Goal: Task Accomplishment & Management: Manage account settings

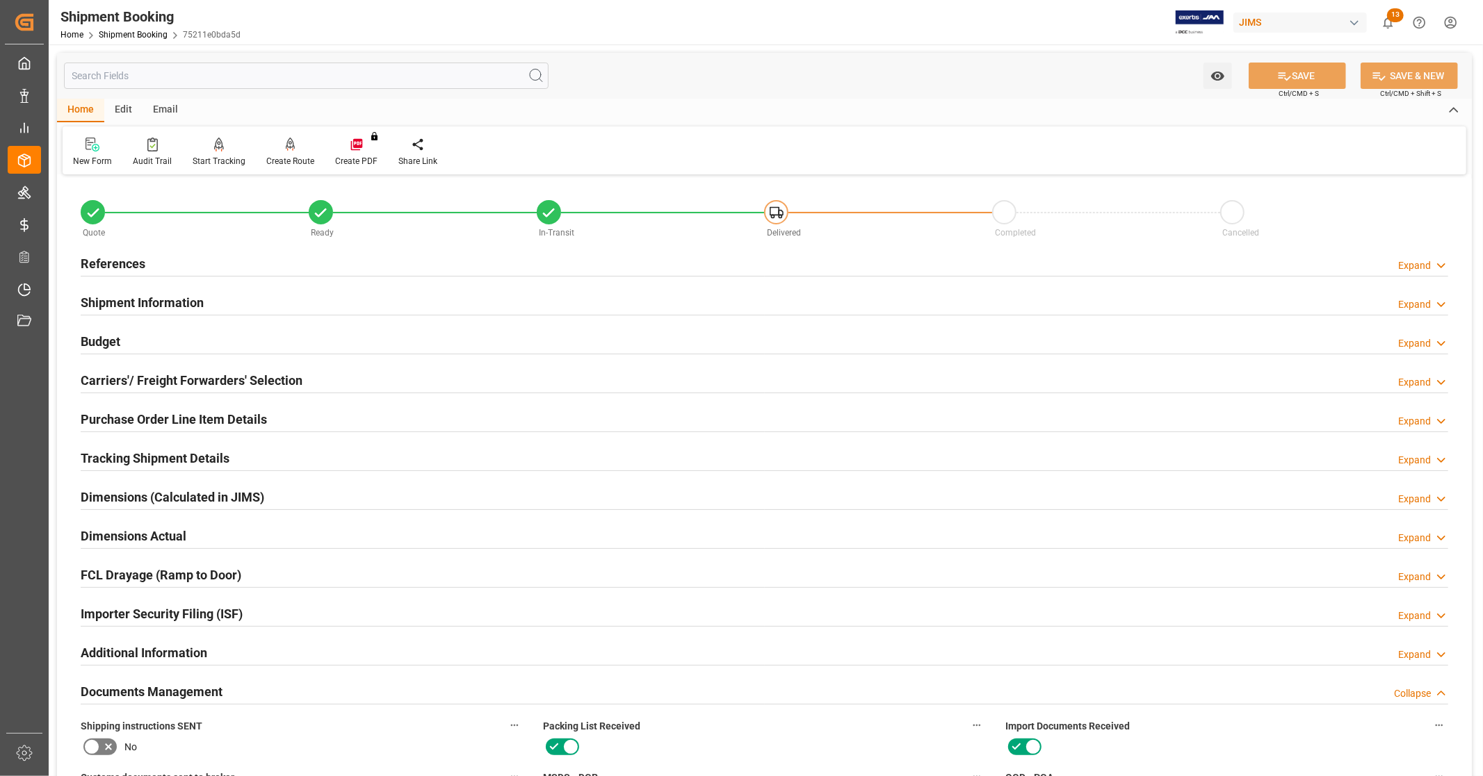
scroll to position [577, 0]
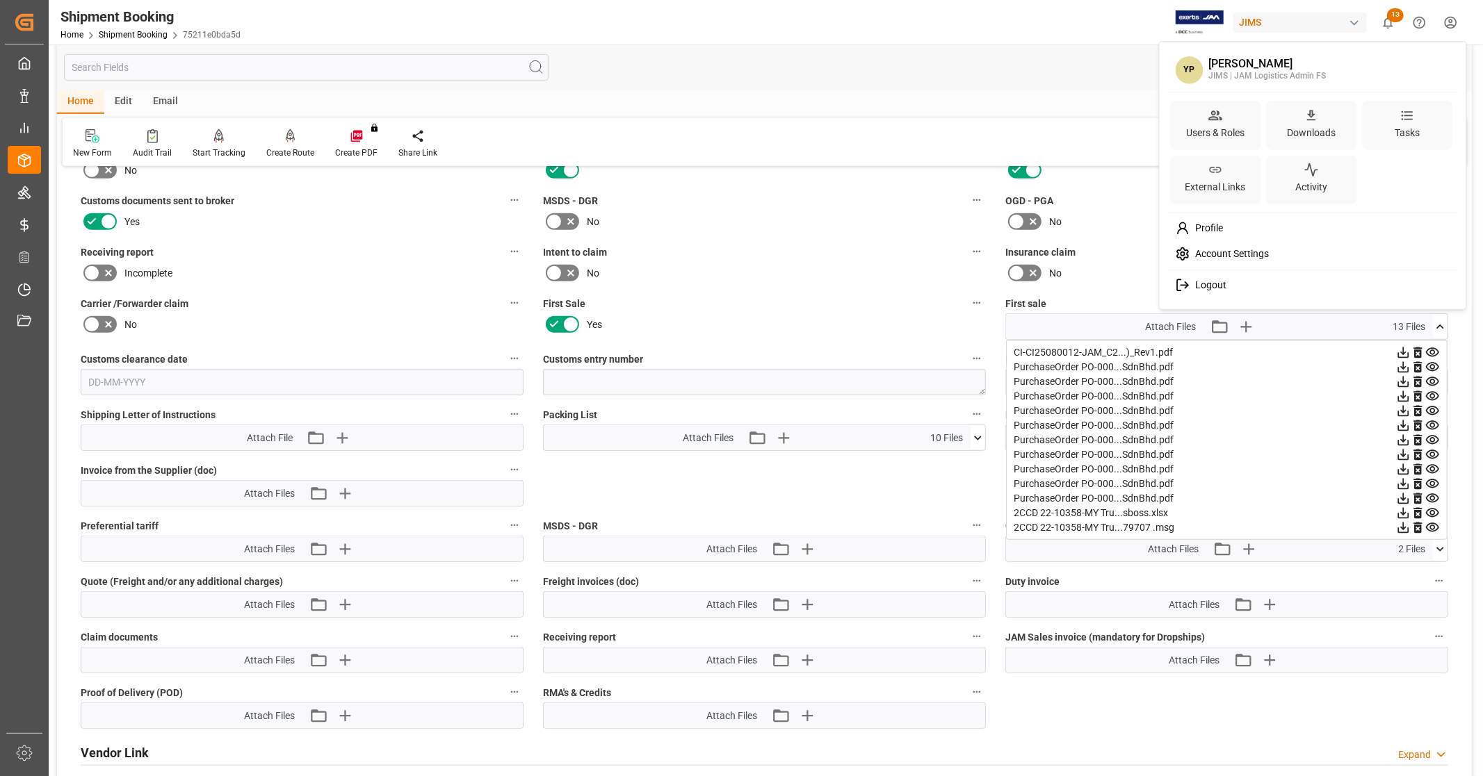
click at [1455, 23] on html "Created by potrace 1.15, written by [PERSON_NAME] [DATE]-[DATE] Created by potr…" at bounding box center [741, 388] width 1483 height 776
click at [1252, 252] on span "Account Settings" at bounding box center [1228, 254] width 79 height 13
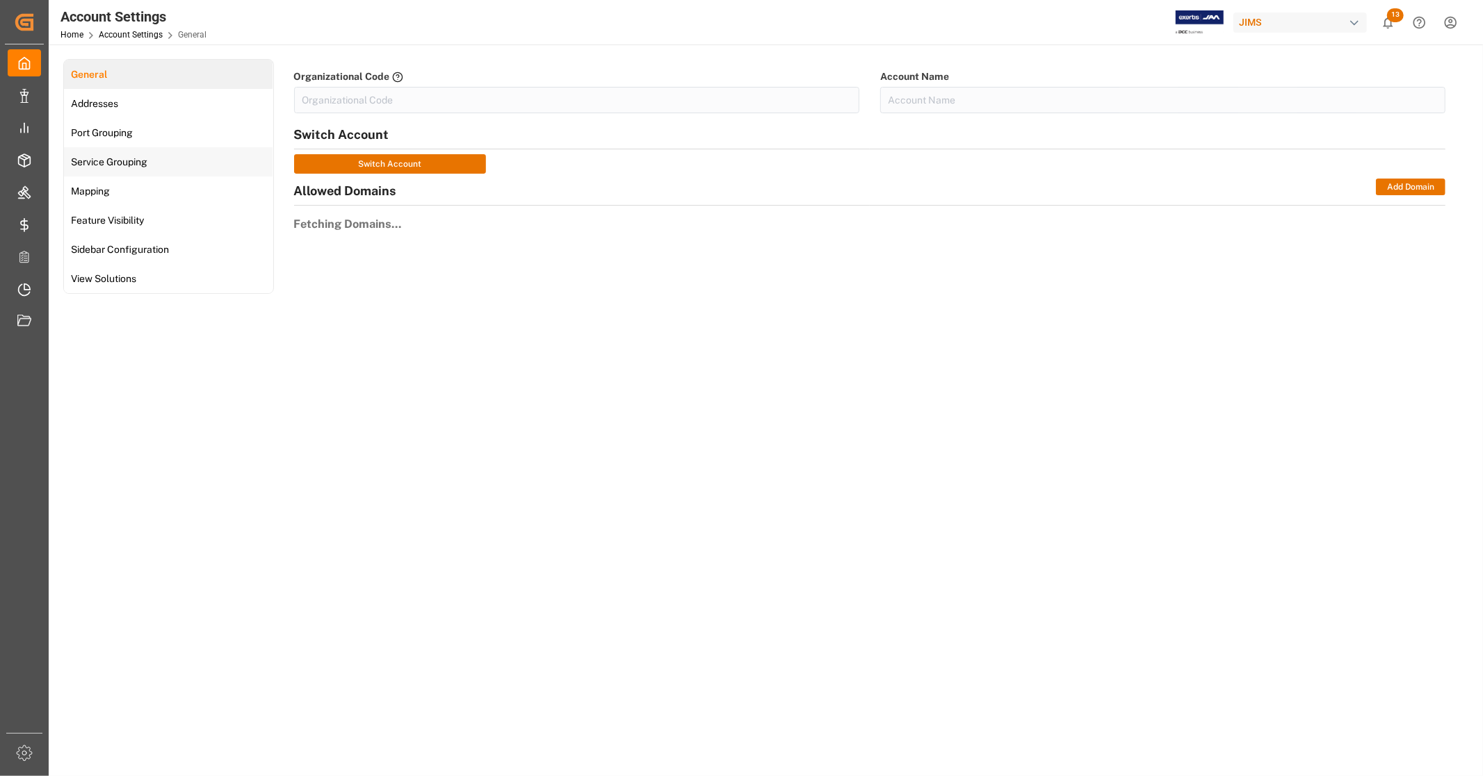
type input "JIMS"
click at [115, 101] on span "Addresses" at bounding box center [95, 104] width 56 height 15
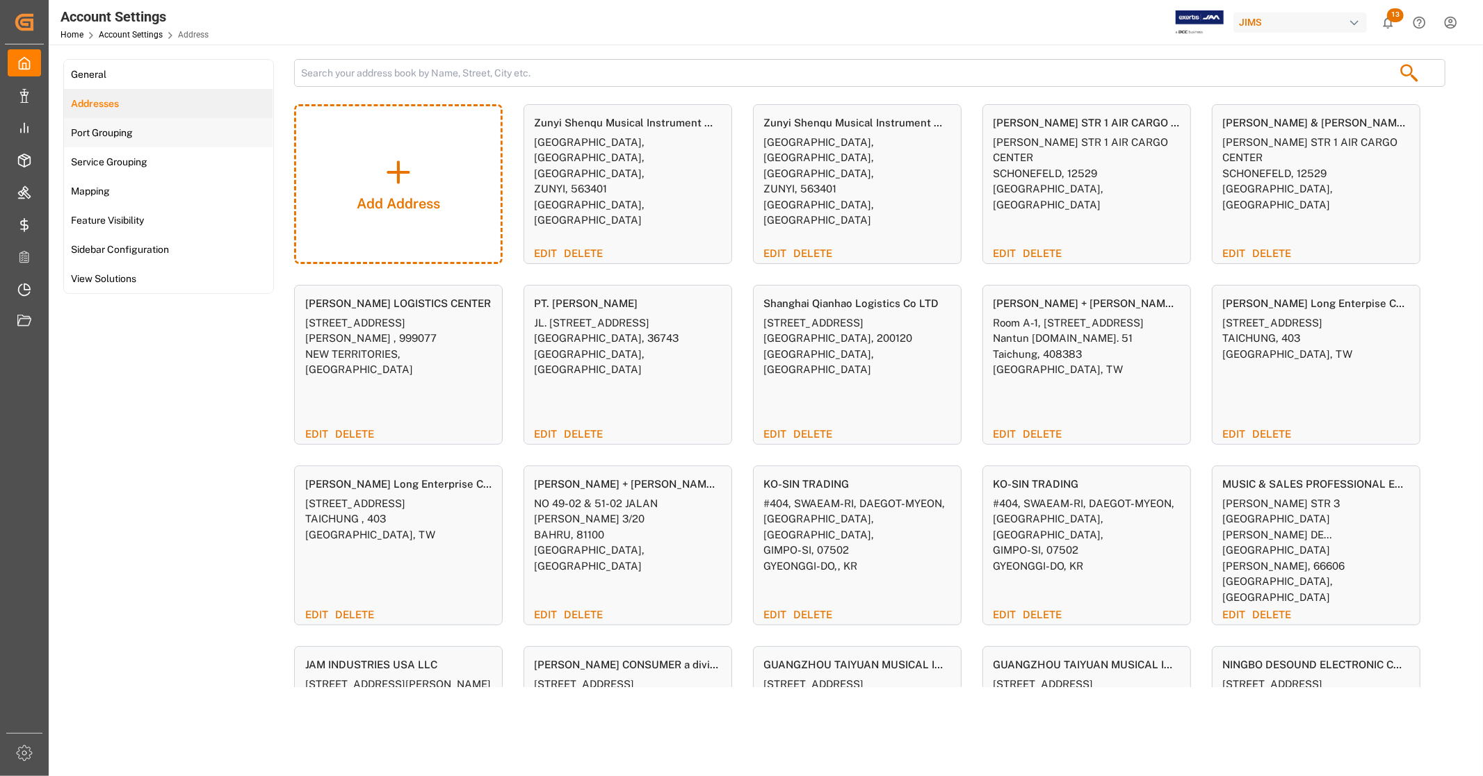
click at [129, 137] on span "Port Grouping" at bounding box center [102, 133] width 70 height 15
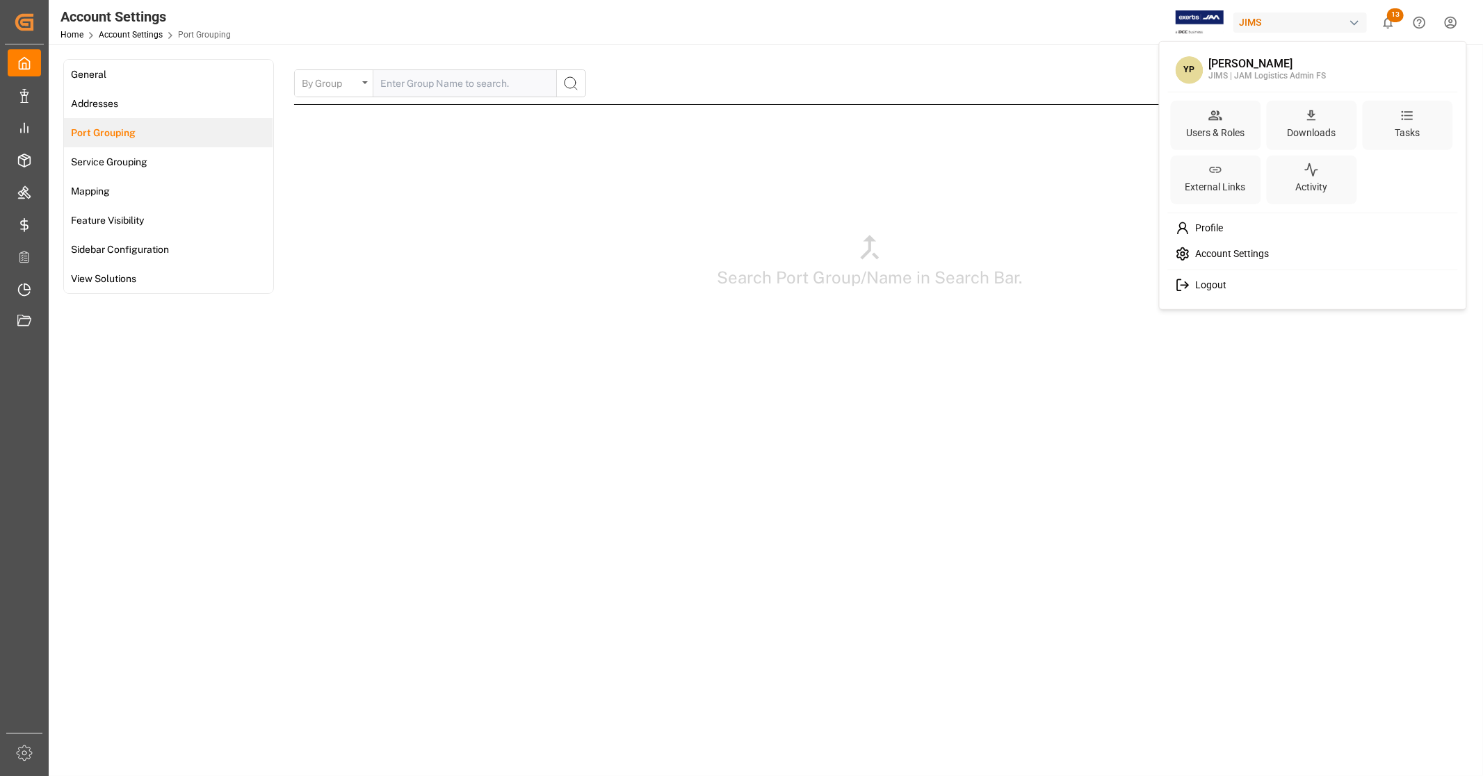
click at [1453, 28] on html "Created by potrace 1.15, written by [PERSON_NAME] [DATE]-[DATE] Created by potr…" at bounding box center [741, 388] width 1483 height 776
click at [1207, 227] on span "Profile" at bounding box center [1205, 228] width 33 height 13
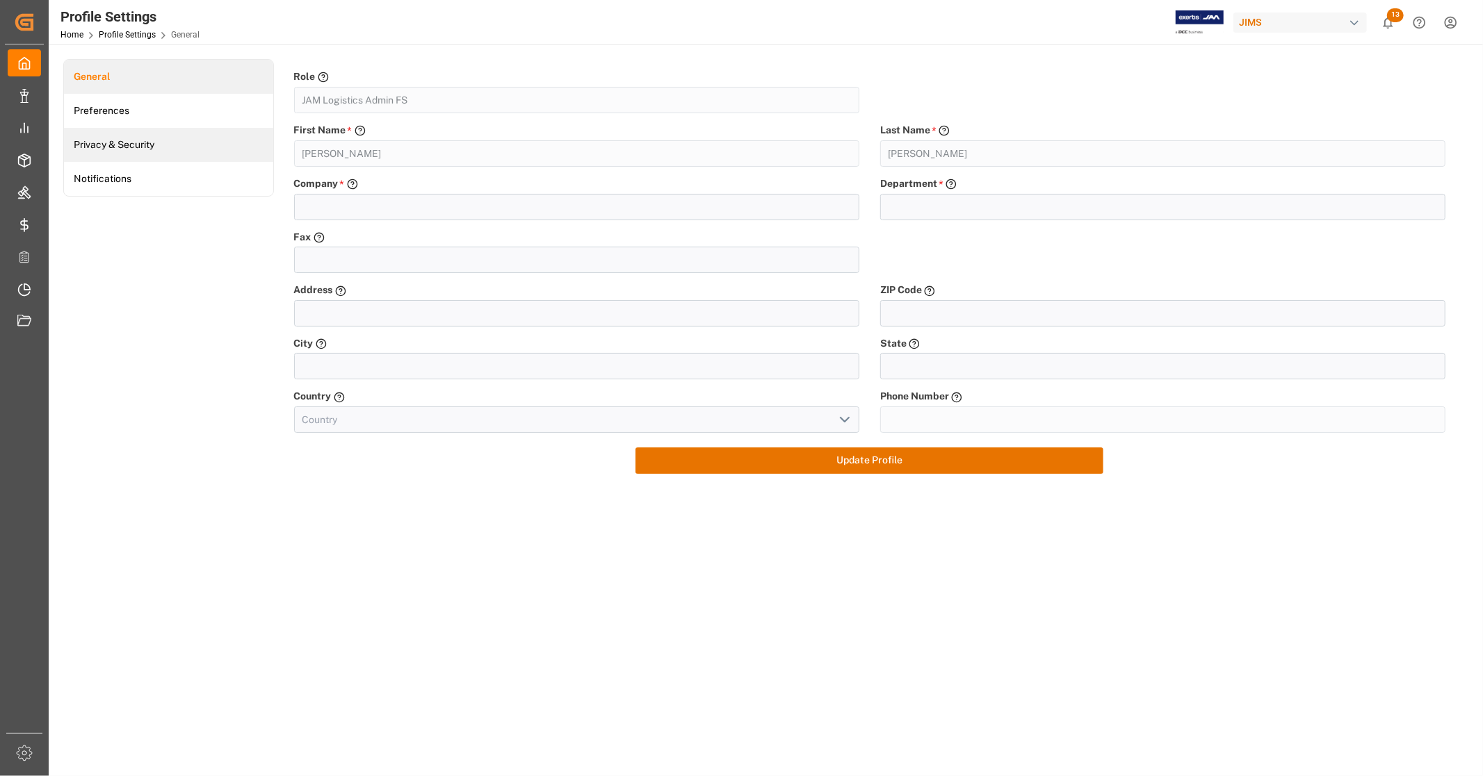
click at [107, 144] on link "Privacy & Security" at bounding box center [168, 145] width 209 height 34
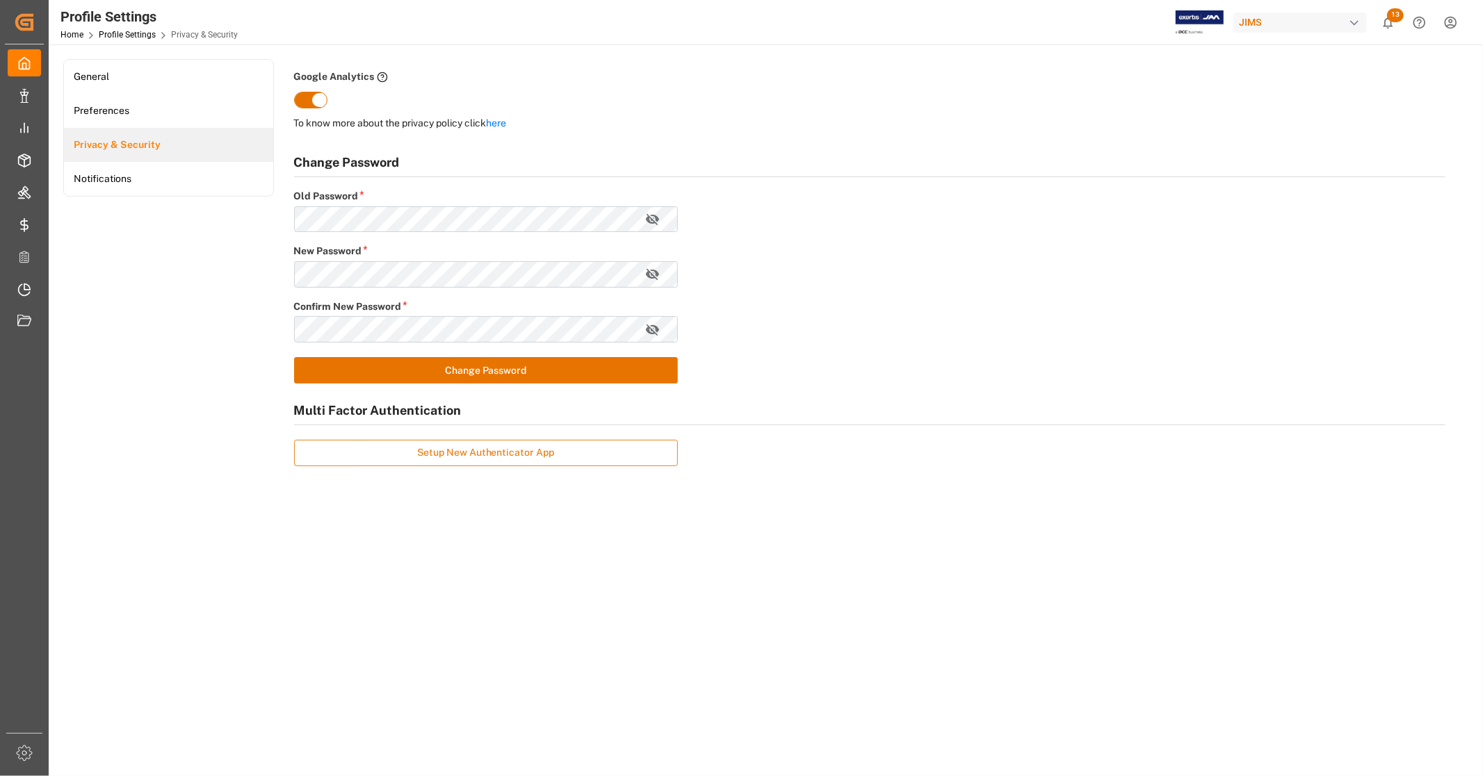
click at [496, 456] on button "Setup New Authenticator App" at bounding box center [486, 453] width 384 height 26
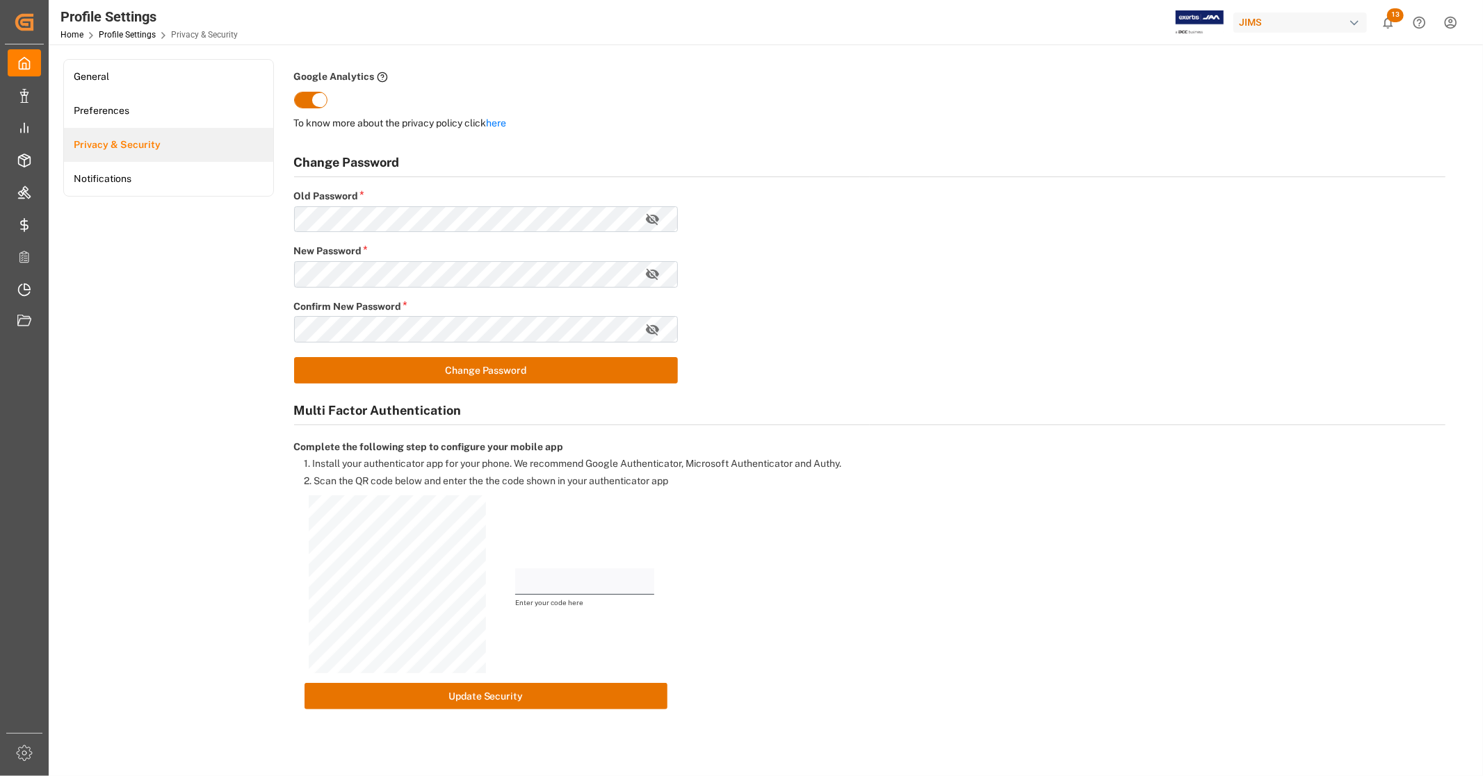
scroll to position [77, 0]
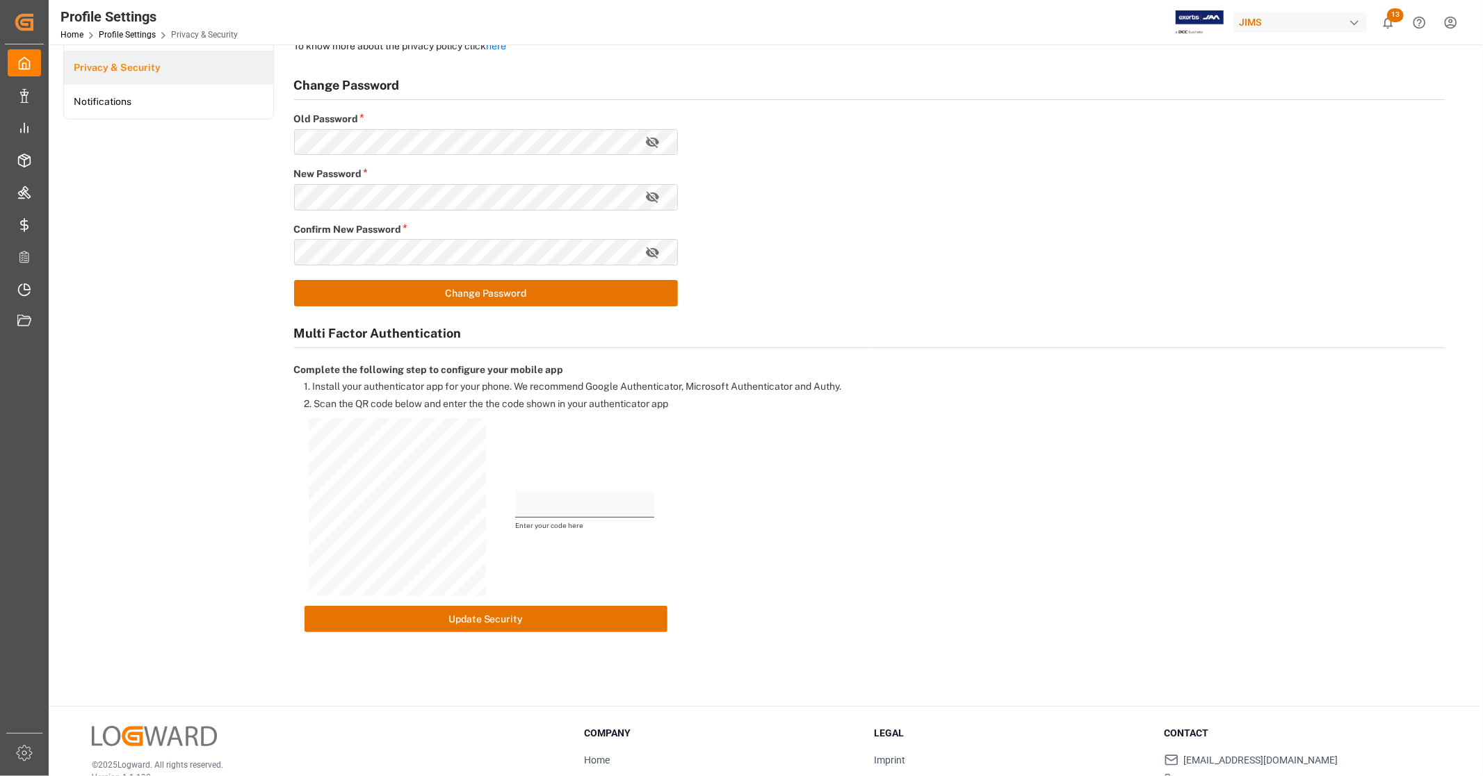
click at [579, 511] on input "text" at bounding box center [584, 504] width 139 height 26
type input "346093"
click at [496, 621] on button "Update Security" at bounding box center [485, 619] width 363 height 26
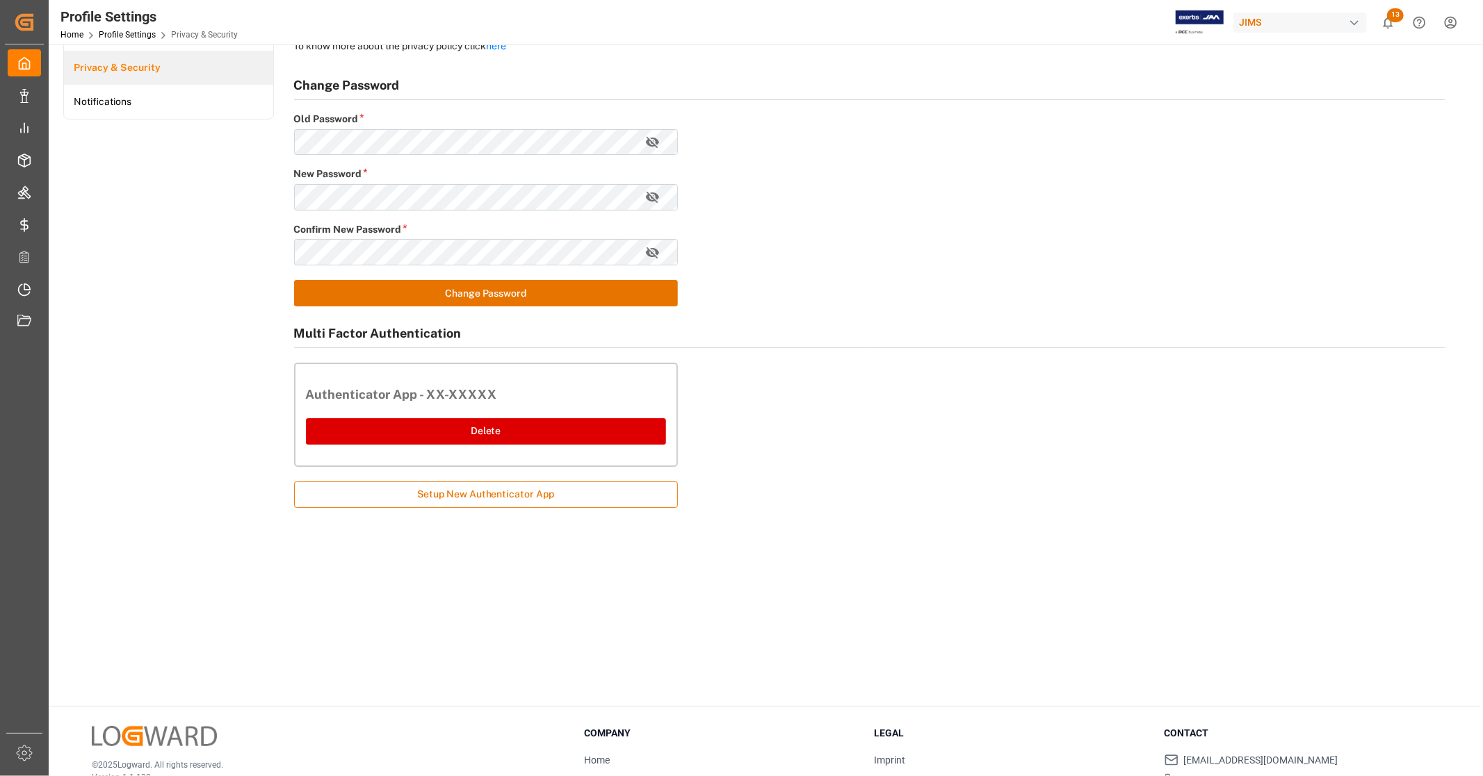
click at [1450, 19] on html "Created by potrace 1.15, written by [PERSON_NAME] [DATE]-[DATE] Created by potr…" at bounding box center [741, 388] width 1483 height 776
click at [1211, 284] on span "Logout" at bounding box center [1207, 285] width 37 height 13
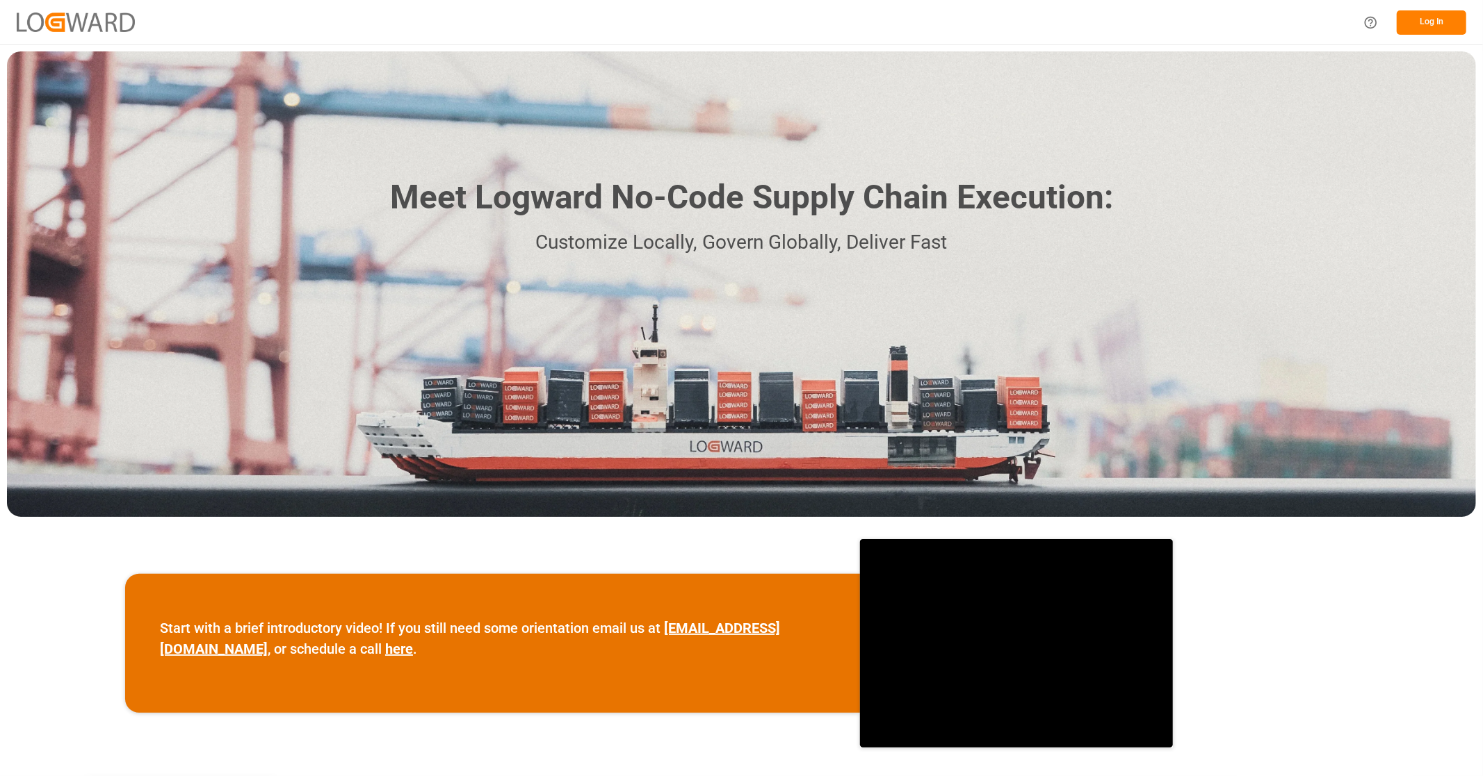
click at [1430, 19] on button "Log In" at bounding box center [1431, 22] width 70 height 24
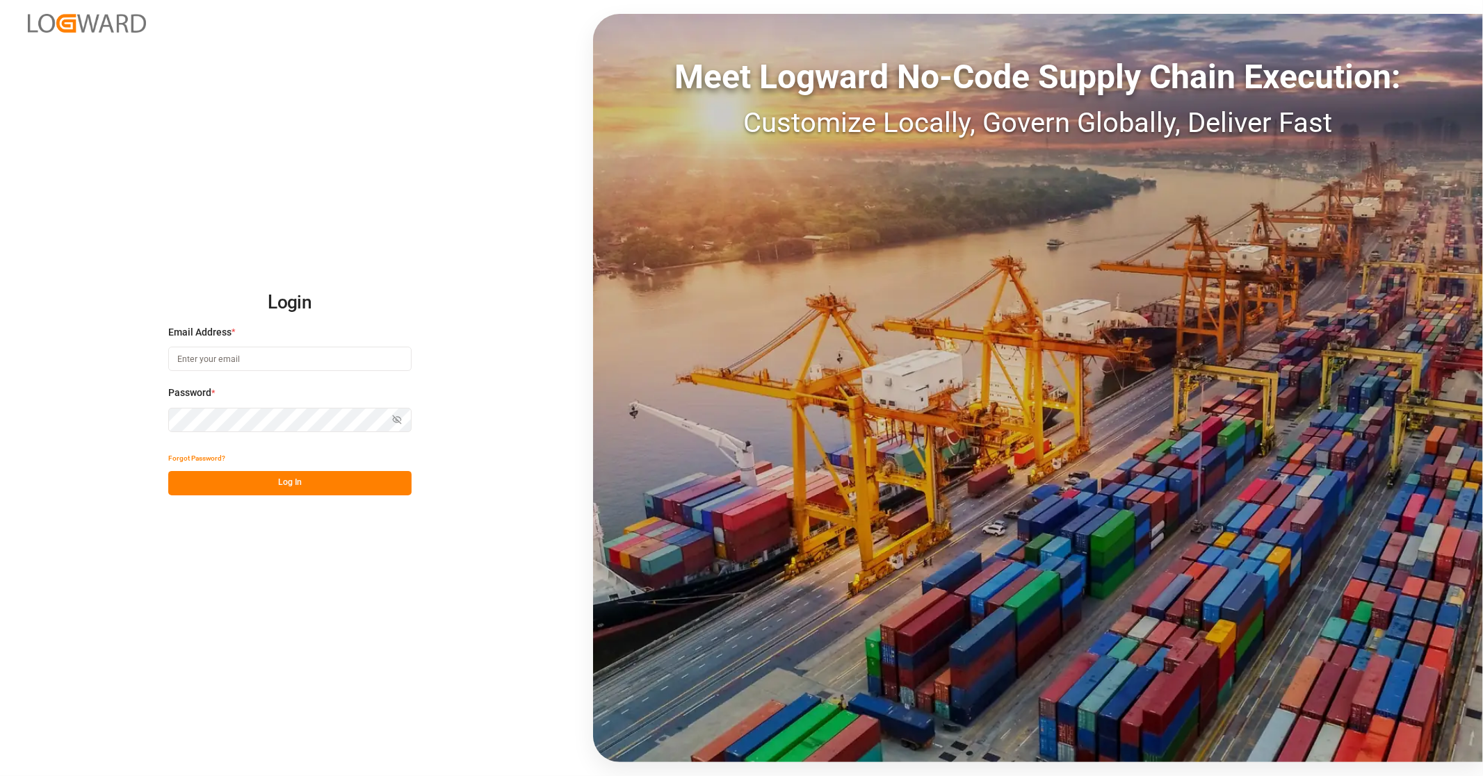
type input "Yves.Pomerleau@jamindustries.com"
click at [276, 484] on button "Log In" at bounding box center [289, 483] width 243 height 24
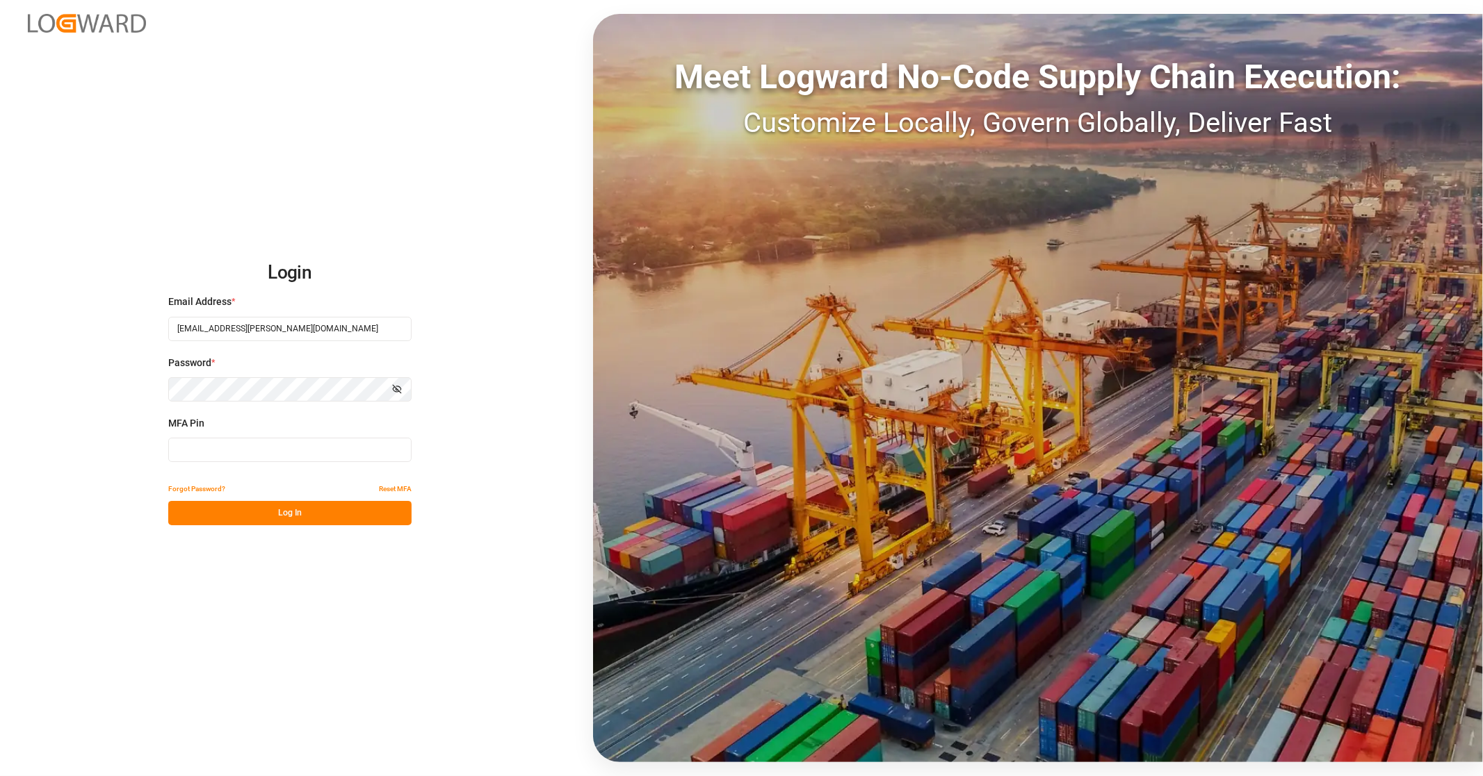
click at [275, 457] on input at bounding box center [289, 450] width 243 height 24
type input "854313"
click at [260, 520] on button "Log In" at bounding box center [289, 513] width 243 height 24
